Goal: Find specific page/section

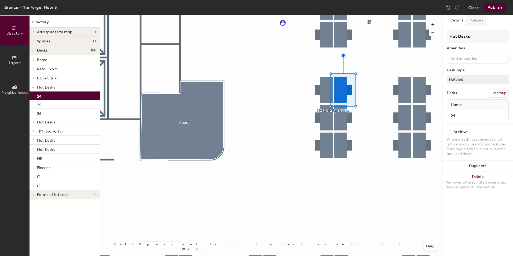
click at [476, 17] on button "Policies" at bounding box center [477, 20] width 20 height 11
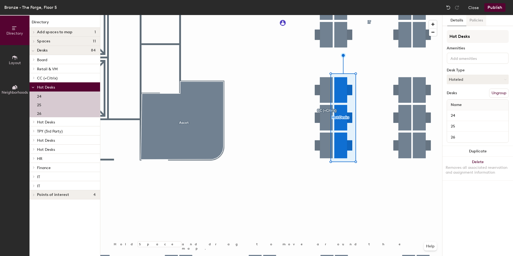
click at [481, 21] on button "Policies" at bounding box center [477, 20] width 20 height 11
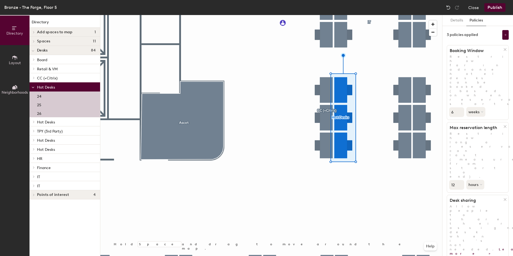
click at [322, 15] on div at bounding box center [271, 15] width 342 height 0
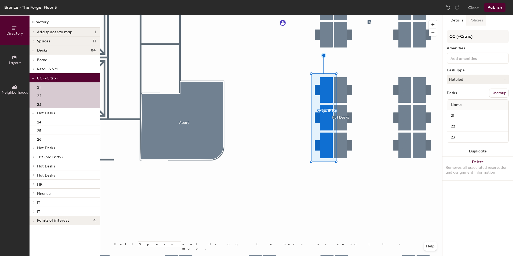
click at [479, 20] on button "Policies" at bounding box center [477, 20] width 20 height 11
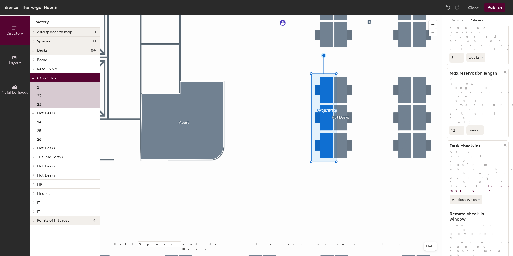
scroll to position [56, 0]
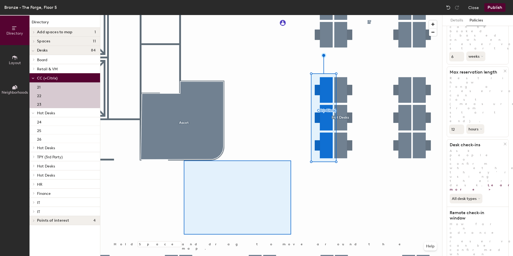
click at [184, 15] on div at bounding box center [271, 15] width 342 height 0
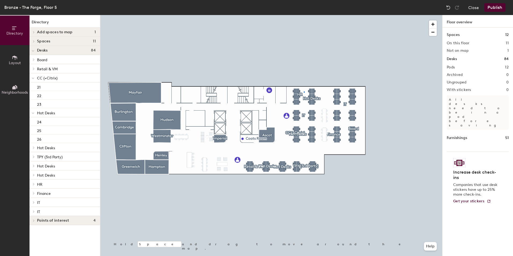
click at [304, 15] on div at bounding box center [271, 15] width 342 height 0
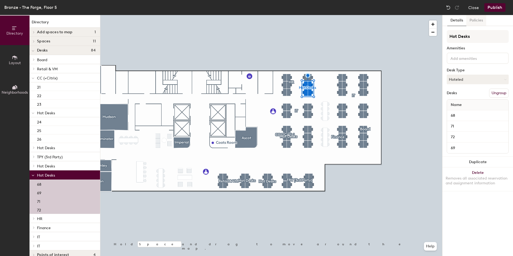
click at [474, 21] on button "Policies" at bounding box center [477, 20] width 20 height 11
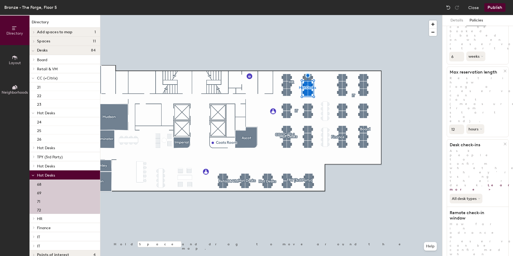
click at [297, 15] on div at bounding box center [271, 15] width 342 height 0
